Goal: Information Seeking & Learning: Learn about a topic

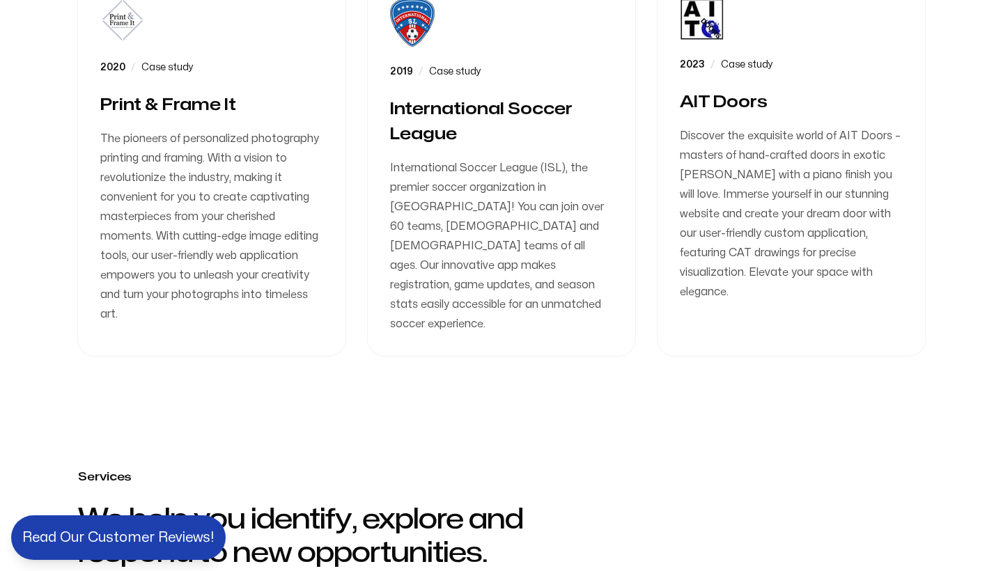
scroll to position [1506, 0]
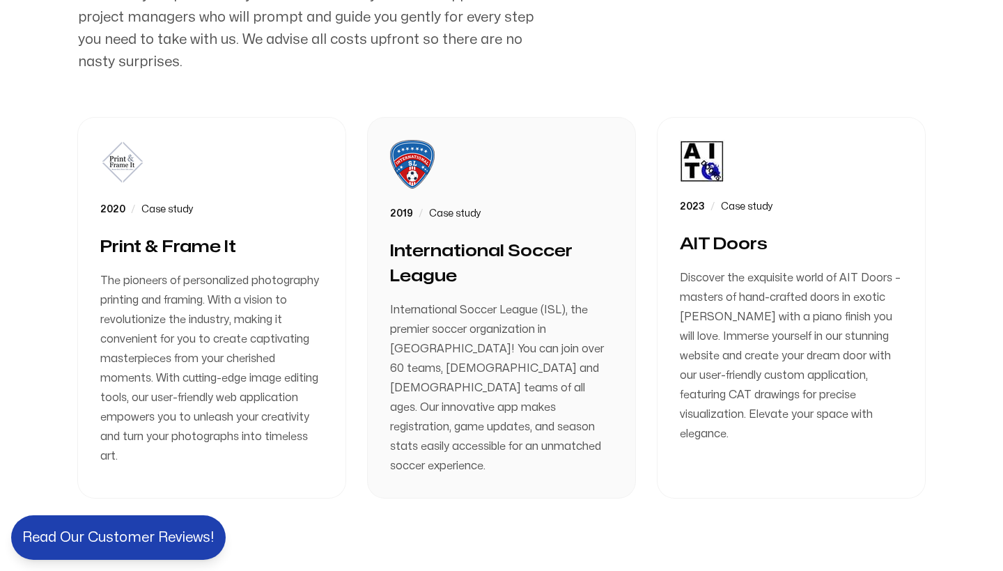
click at [510, 354] on span at bounding box center [501, 308] width 267 height 380
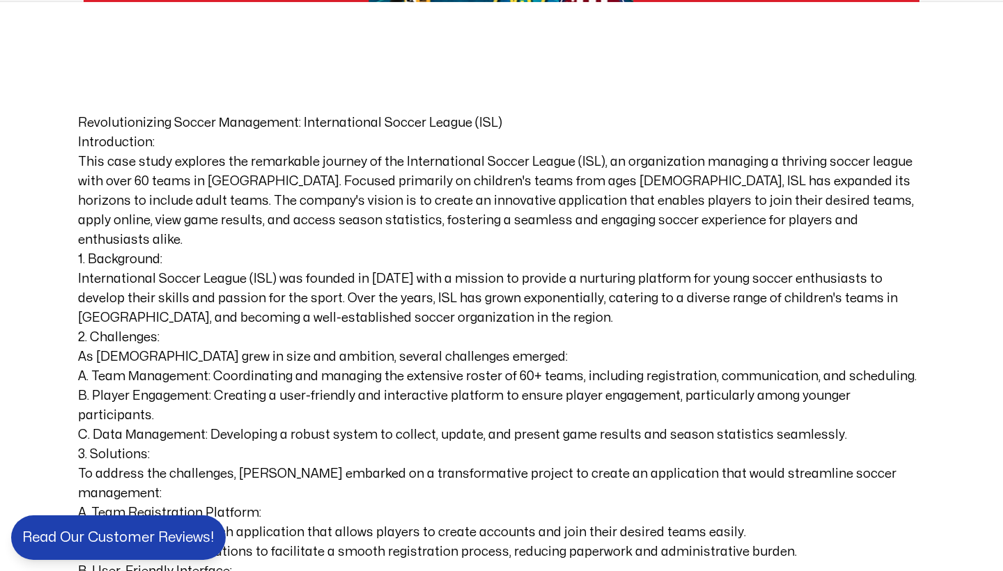
scroll to position [960, 0]
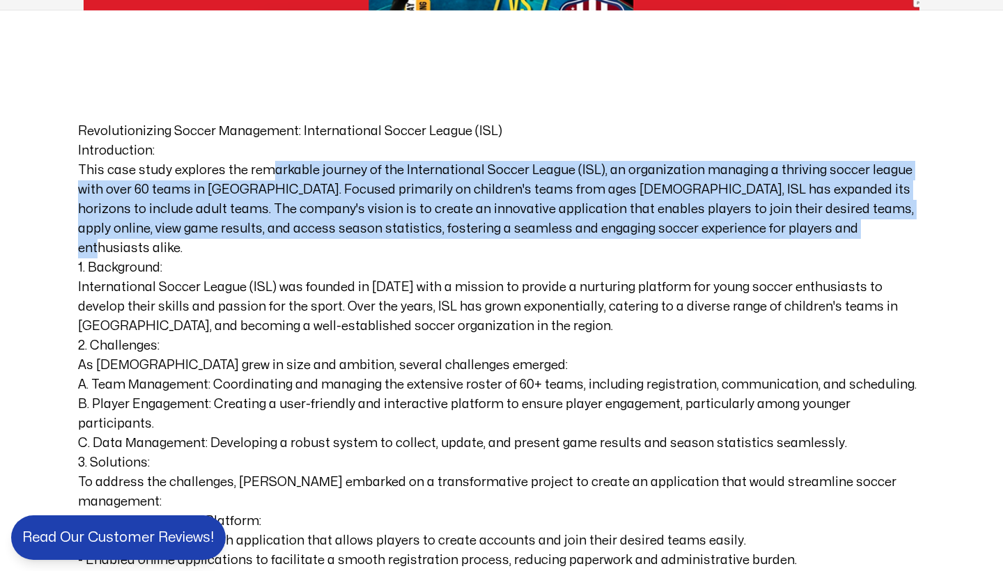
drag, startPoint x: 268, startPoint y: 146, endPoint x: 396, endPoint y: 214, distance: 144.2
click at [396, 214] on p "Introduction: This case study explores the remarkable journey of the Internatio…" at bounding box center [501, 199] width 847 height 117
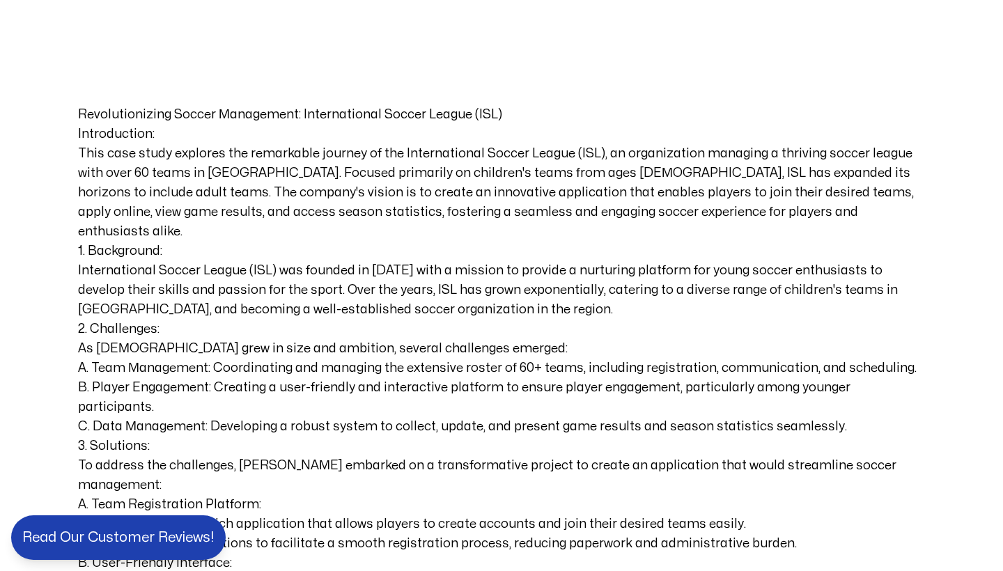
scroll to position [977, 0]
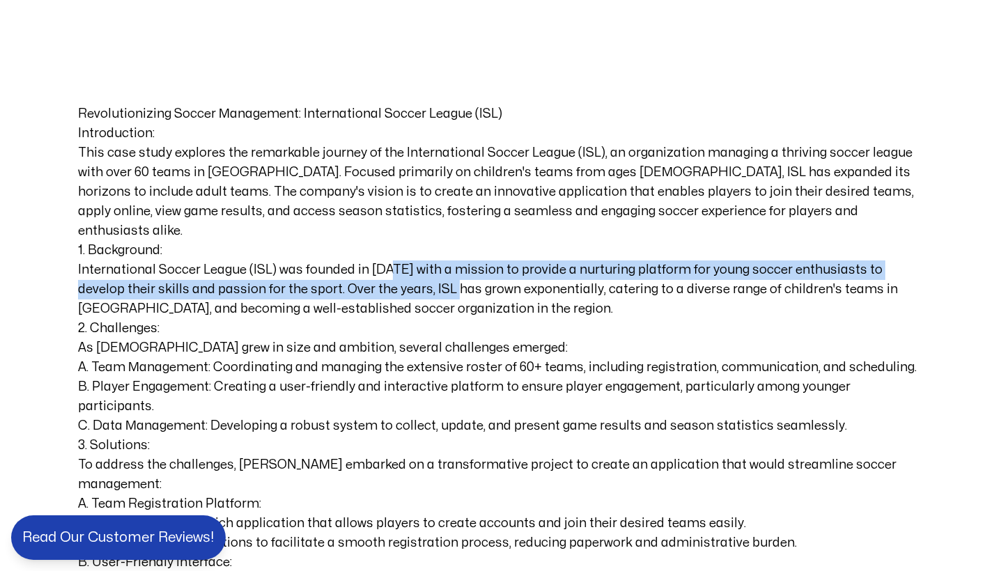
drag, startPoint x: 386, startPoint y: 228, endPoint x: 415, endPoint y: 248, distance: 34.6
click at [415, 248] on p "1. Background: International Soccer League (ISL) was founded in [DATE] with a m…" at bounding box center [501, 280] width 847 height 78
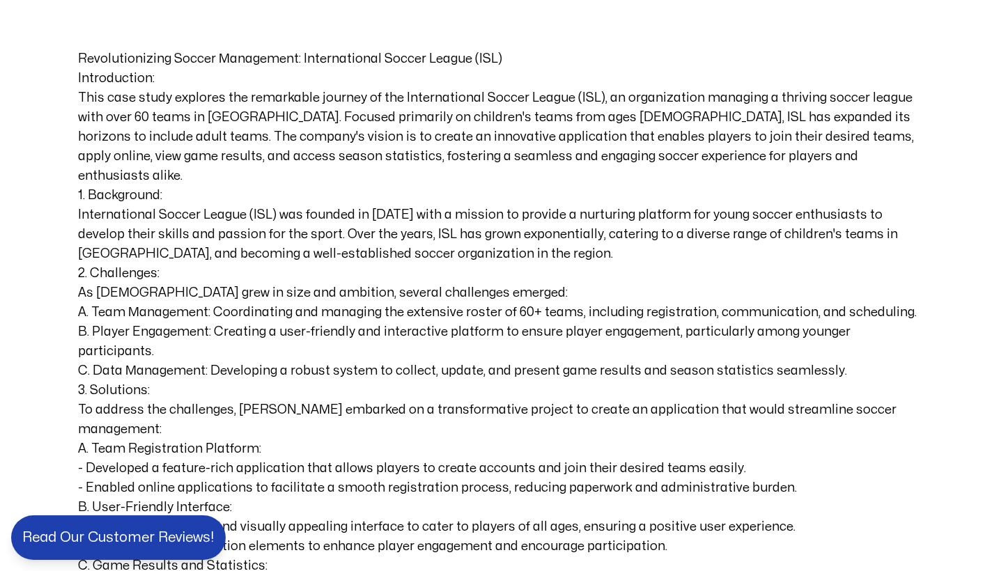
scroll to position [1036, 0]
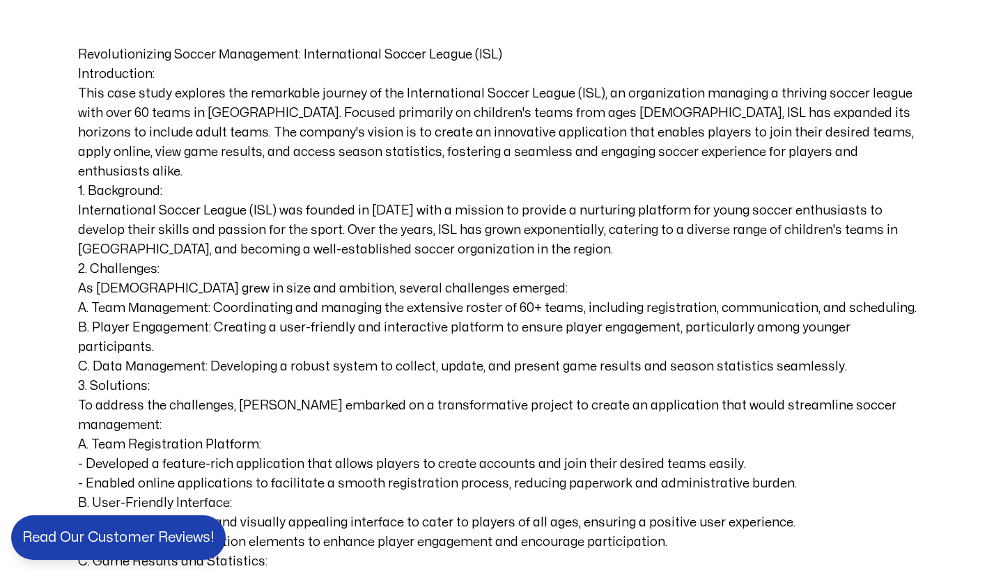
click at [336, 318] on p "B. Player Engagement: Creating a user-friendly and interactive platform to ensu…" at bounding box center [501, 337] width 847 height 39
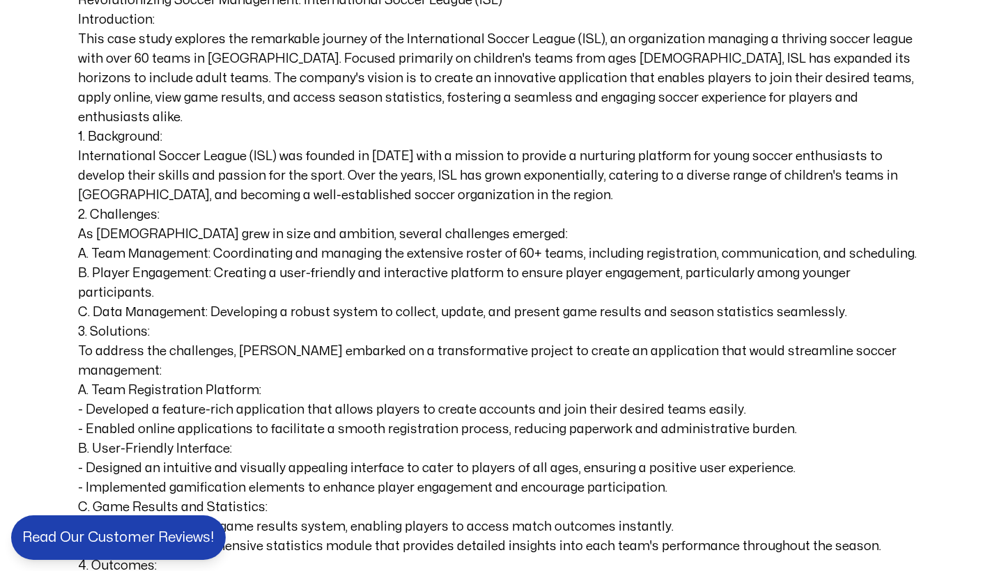
scroll to position [1091, 0]
drag, startPoint x: 204, startPoint y: 327, endPoint x: 374, endPoint y: 323, distance: 169.9
click at [374, 380] on p "A. Team Registration Platform: - Developed a feature-rich application that allo…" at bounding box center [501, 409] width 847 height 58
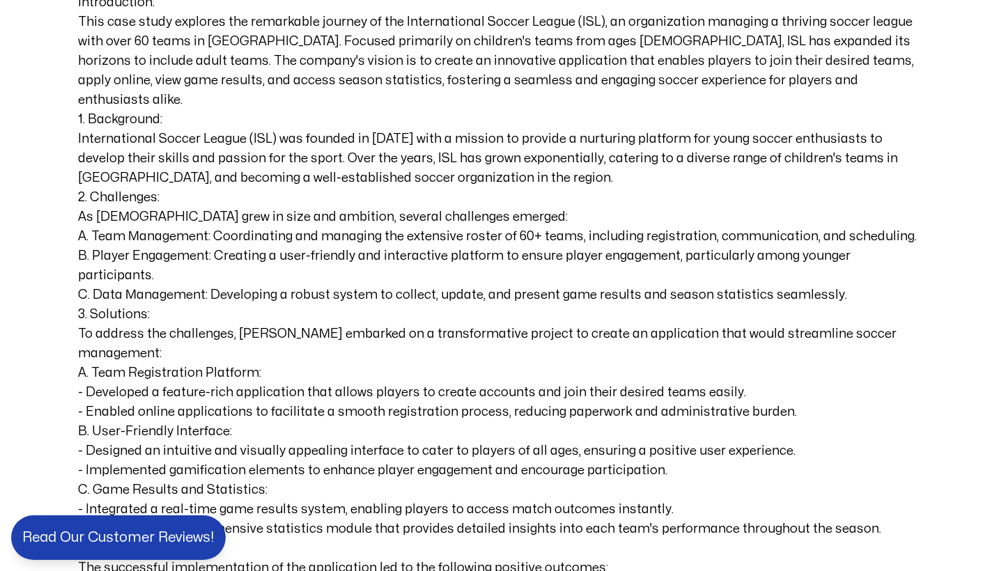
scroll to position [1110, 0]
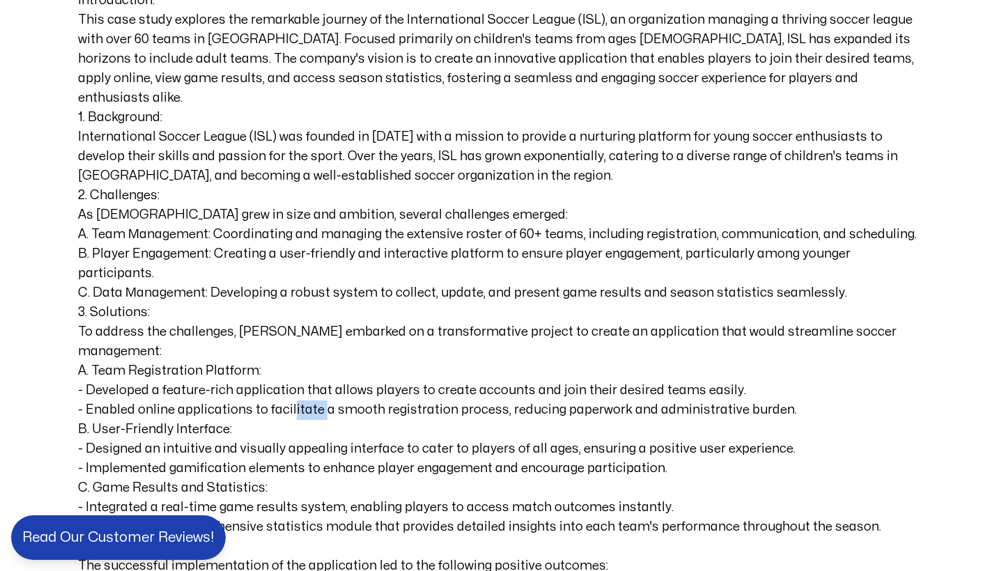
drag, startPoint x: 288, startPoint y: 320, endPoint x: 318, endPoint y: 334, distance: 32.4
click at [318, 361] on p "A. Team Registration Platform: - Developed a feature-rich application that allo…" at bounding box center [501, 390] width 847 height 58
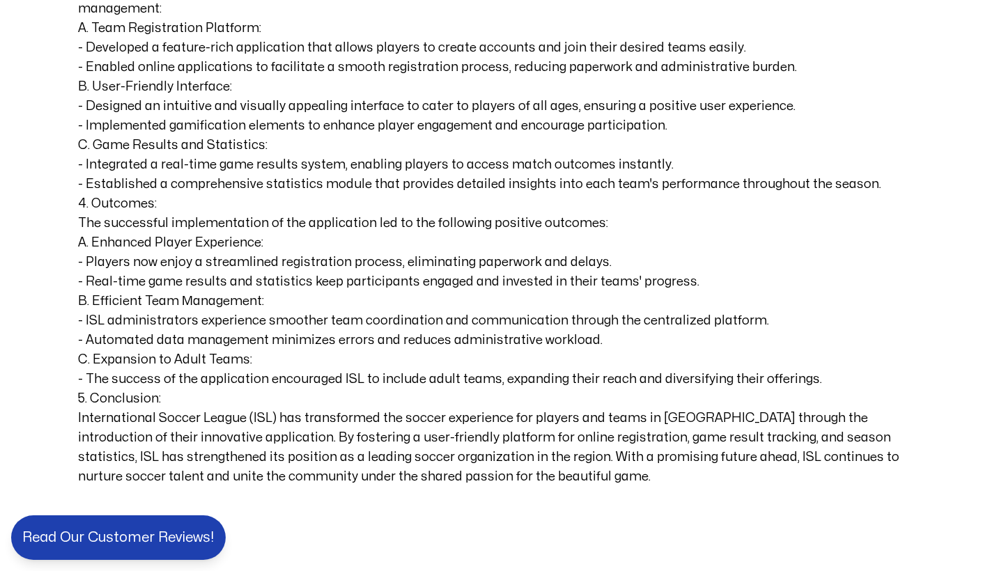
scroll to position [1463, 0]
